Goal: Task Accomplishment & Management: Manage account settings

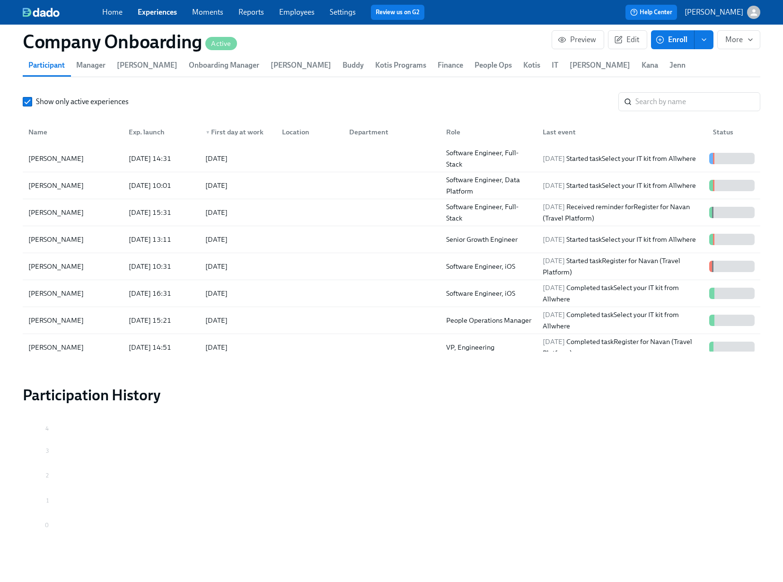
scroll to position [1135, 0]
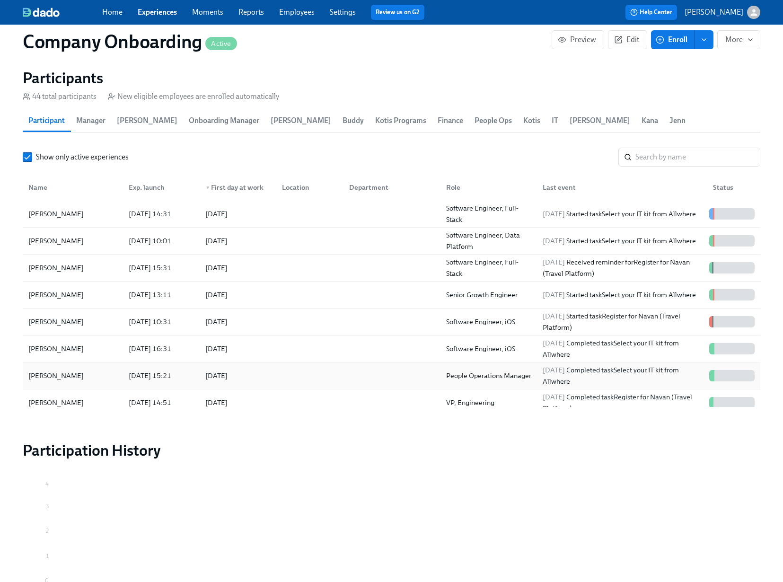
click at [315, 384] on div at bounding box center [307, 375] width 67 height 19
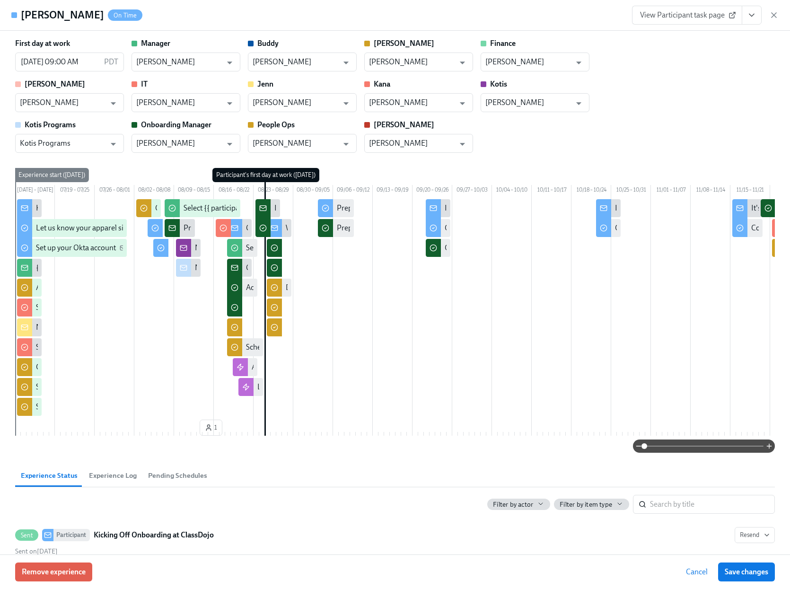
click at [751, 14] on icon "View task page" at bounding box center [751, 14] width 9 height 9
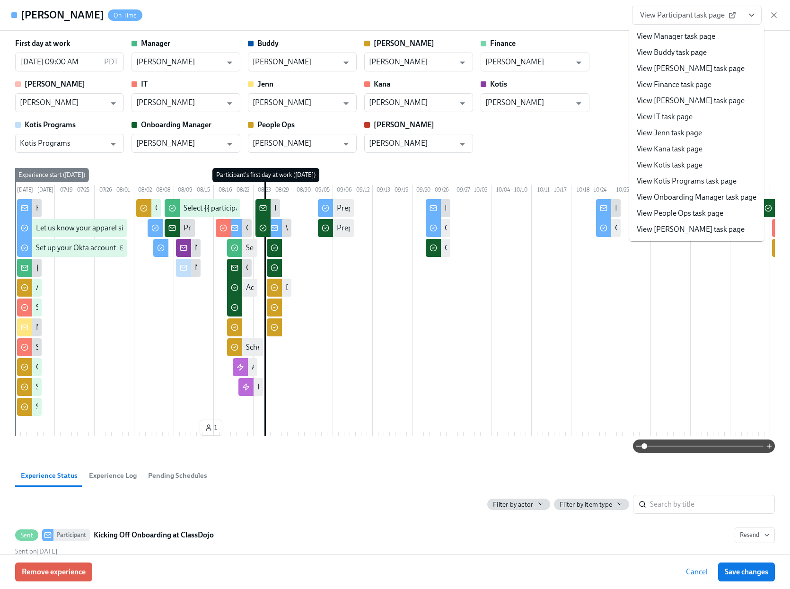
click at [678, 19] on span "View Participant task page" at bounding box center [687, 14] width 94 height 9
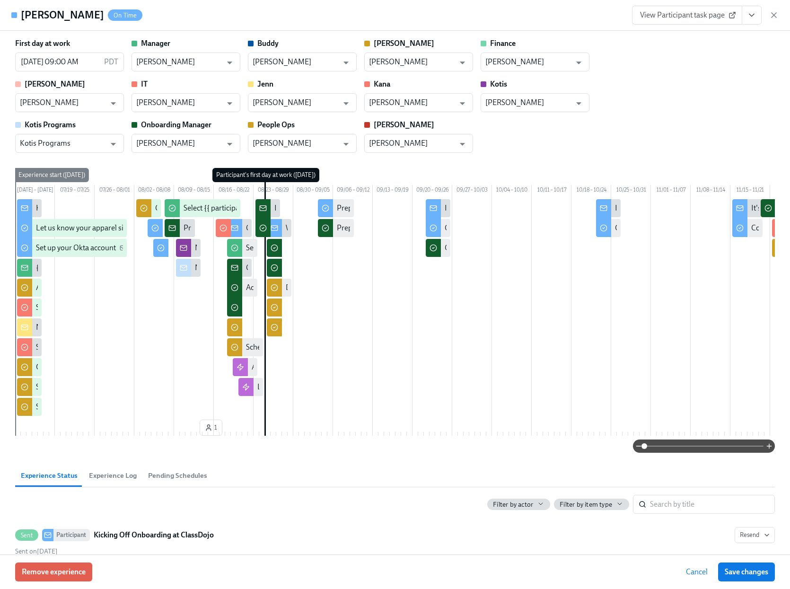
click at [769, 13] on icon "button" at bounding box center [773, 14] width 9 height 9
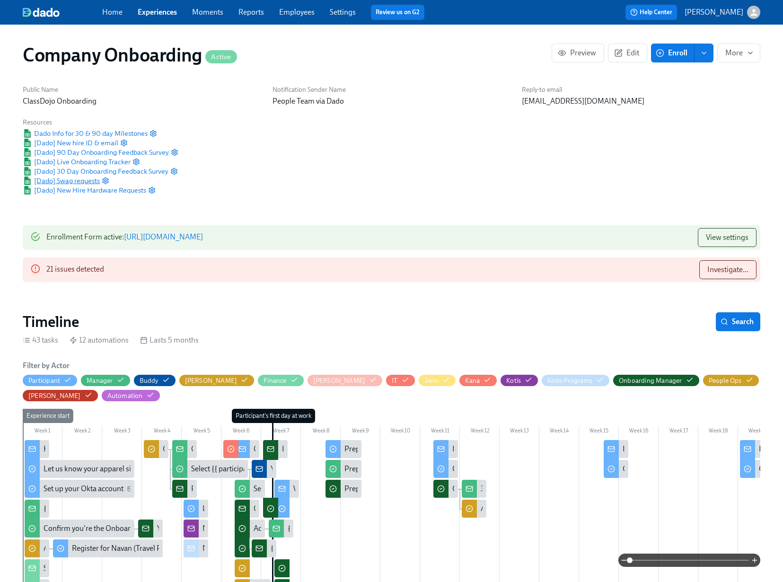
click at [68, 181] on span "[Dado] Swag requests" at bounding box center [61, 180] width 77 height 9
click at [89, 180] on span "[Dado] Swag requests" at bounding box center [61, 180] width 77 height 9
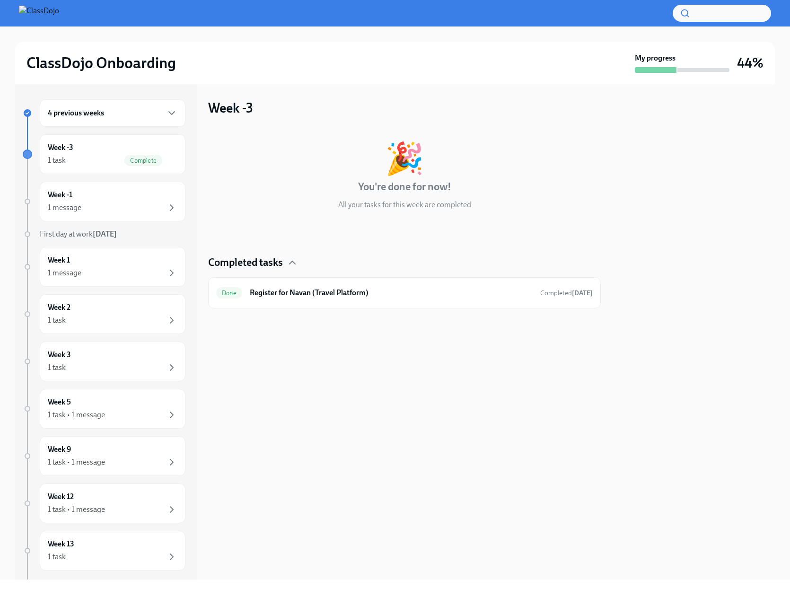
click at [93, 116] on h6 "4 previous weeks" at bounding box center [76, 113] width 56 height 10
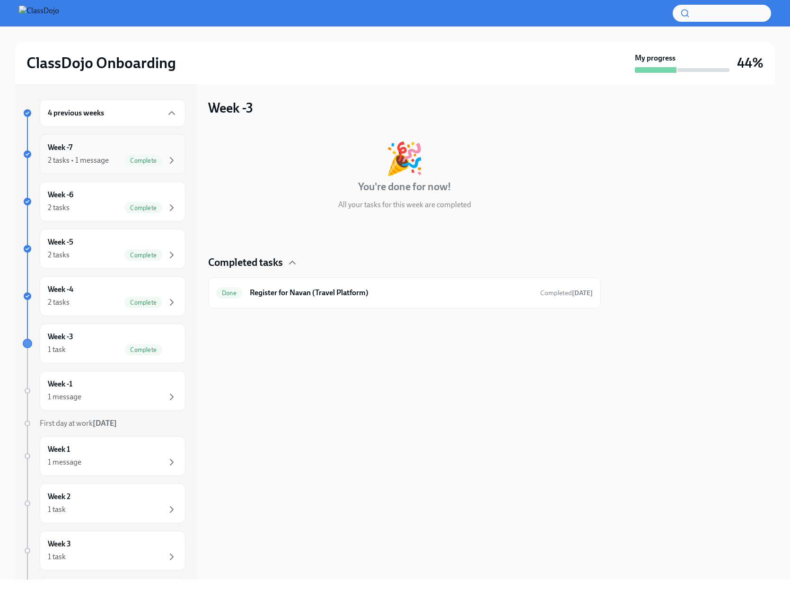
click at [95, 152] on div "Week -7 2 tasks • 1 message Complete" at bounding box center [113, 154] width 130 height 24
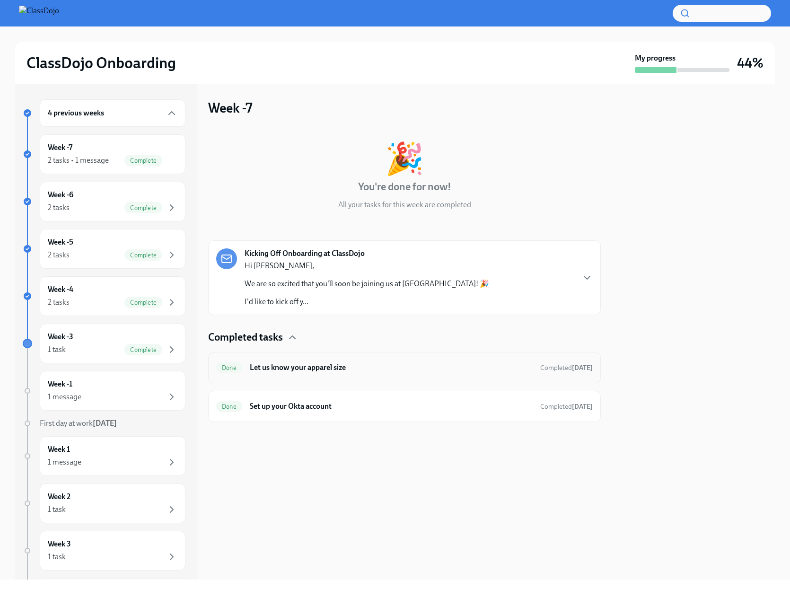
click at [405, 374] on div "Done Let us know your apparel size Completed 10 days ago" at bounding box center [404, 367] width 377 height 15
